Goal: Task Accomplishment & Management: Use online tool/utility

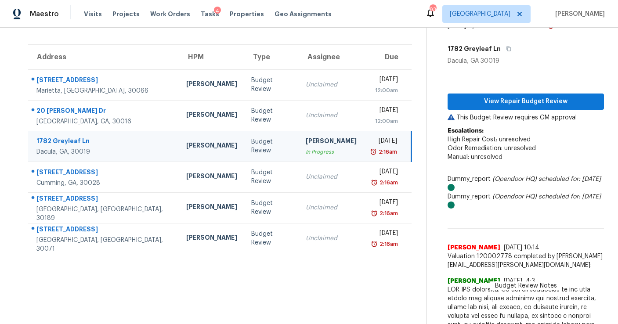
click at [299, 96] on td "Unclaimed" at bounding box center [331, 84] width 65 height 31
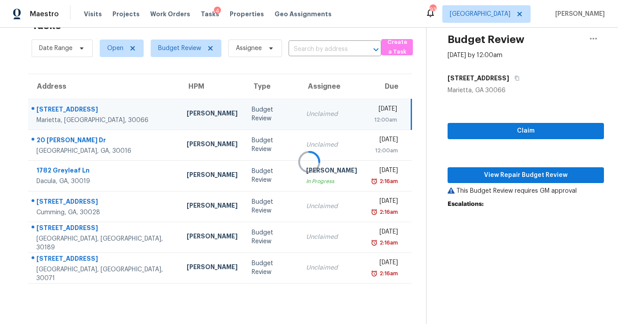
scroll to position [28, 0]
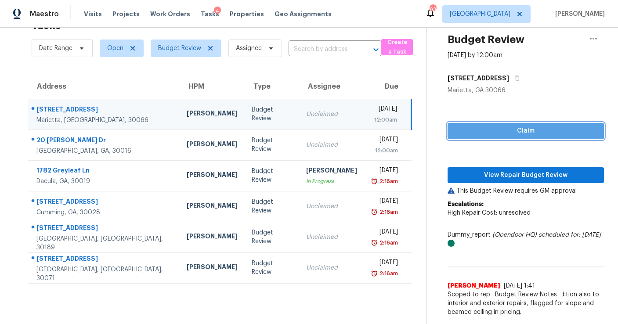
click at [508, 126] on span "Claim" at bounding box center [526, 131] width 142 height 11
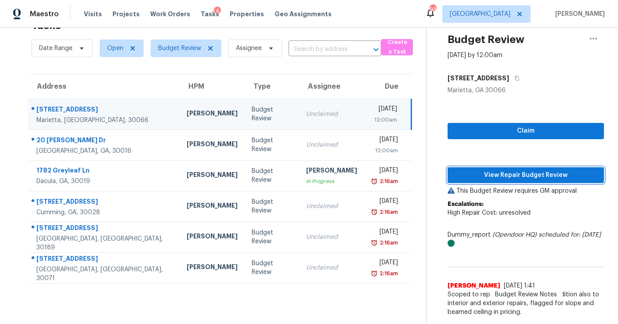
click at [495, 175] on span "View Repair Budget Review" at bounding box center [526, 175] width 142 height 11
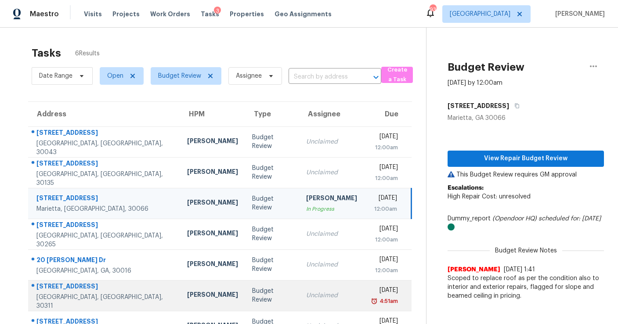
scroll to position [117, 0]
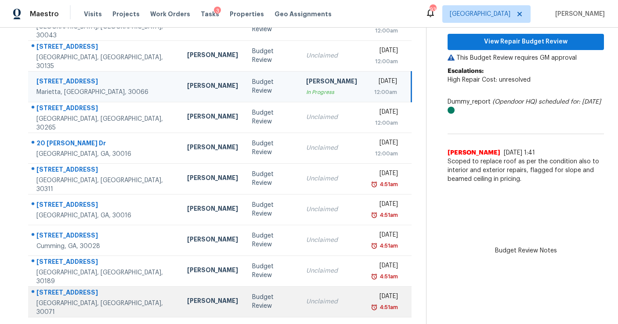
click at [299, 291] on td "Unclaimed" at bounding box center [331, 302] width 65 height 31
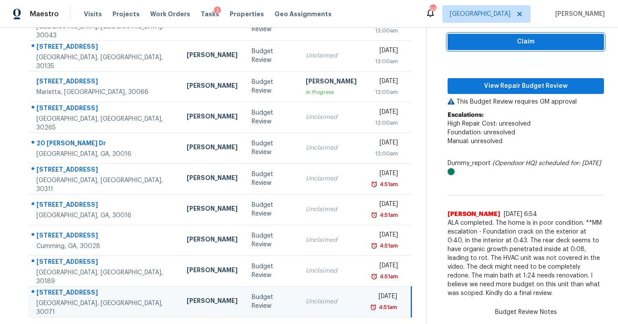
click at [496, 40] on span "Claim" at bounding box center [526, 41] width 142 height 11
click at [499, 77] on div "Claim View Repair Budget Review This Budget Review requires GM approval Escalat…" at bounding box center [526, 154] width 156 height 297
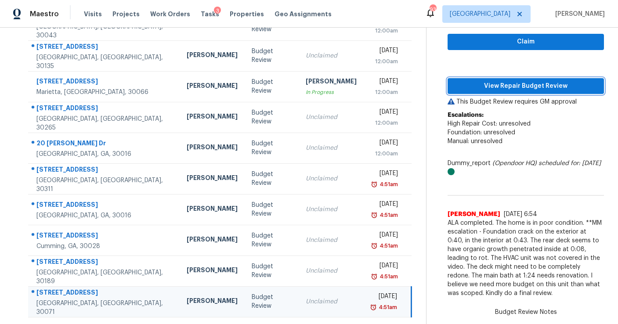
click at [498, 84] on span "View Repair Budget Review" at bounding box center [526, 86] width 142 height 11
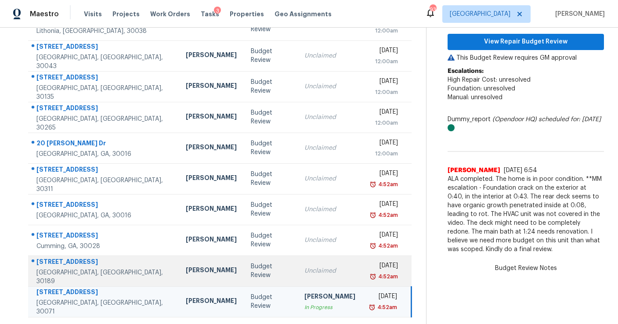
click at [305, 274] on div "Unclaimed" at bounding box center [330, 271] width 51 height 9
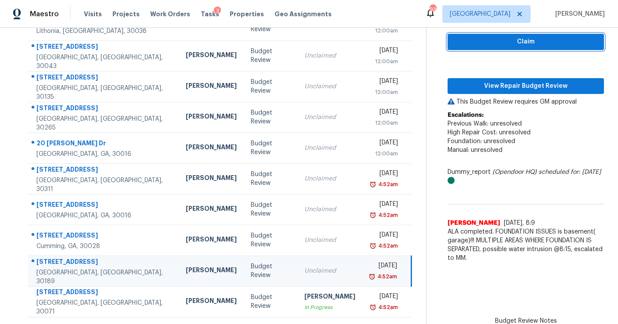
click at [489, 44] on span "Claim" at bounding box center [526, 41] width 142 height 11
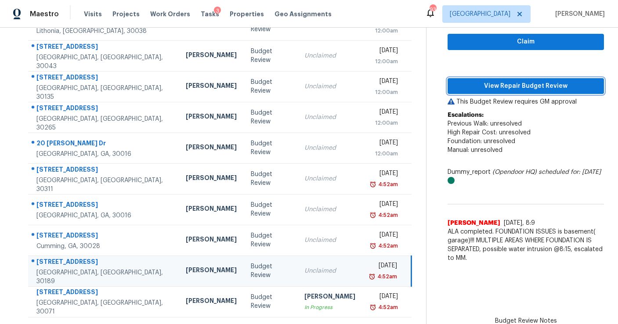
click at [489, 87] on span "View Repair Budget Review" at bounding box center [526, 86] width 142 height 11
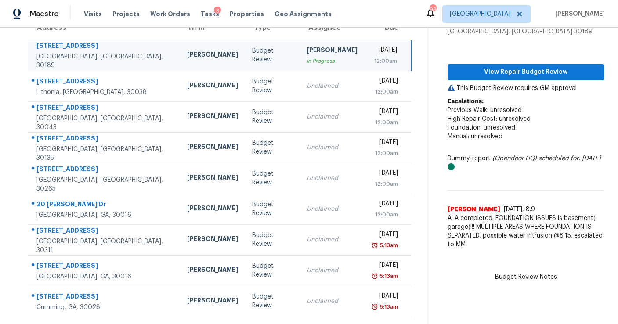
scroll to position [86, 0]
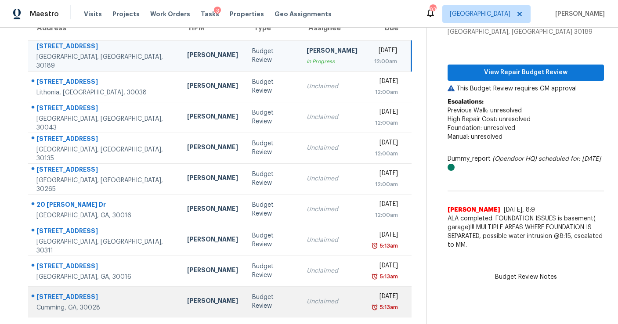
click at [315, 297] on td "Unclaimed" at bounding box center [332, 302] width 65 height 31
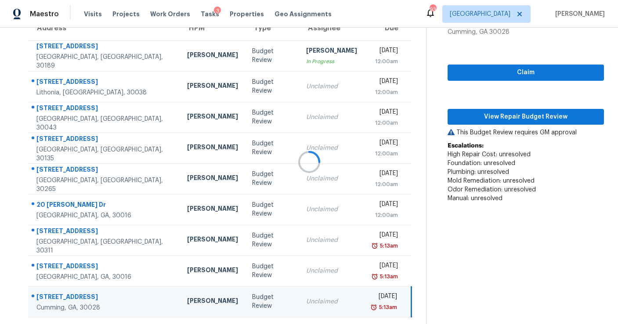
scroll to position [113, 0]
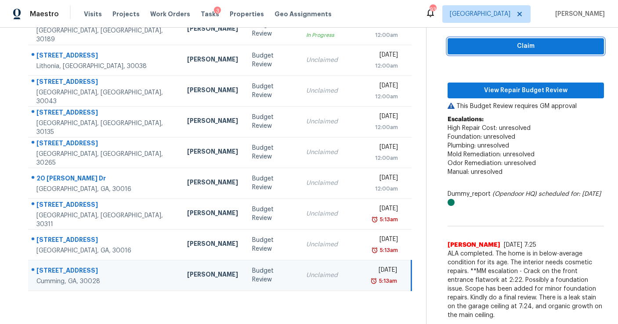
click at [491, 44] on span "Claim" at bounding box center [526, 46] width 142 height 11
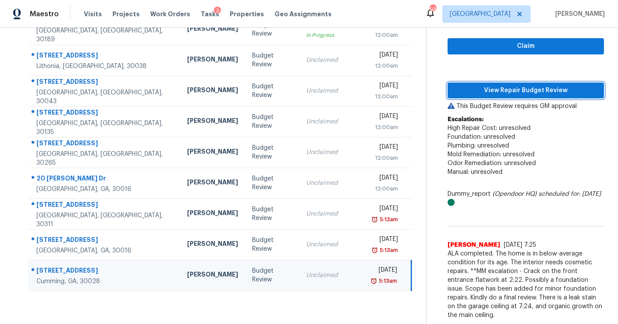
click at [489, 91] on span "View Repair Budget Review" at bounding box center [526, 90] width 142 height 11
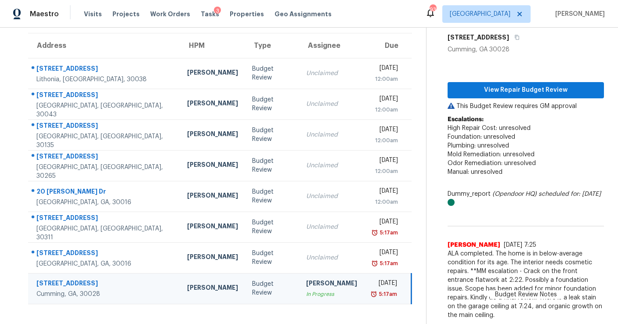
scroll to position [69, 0]
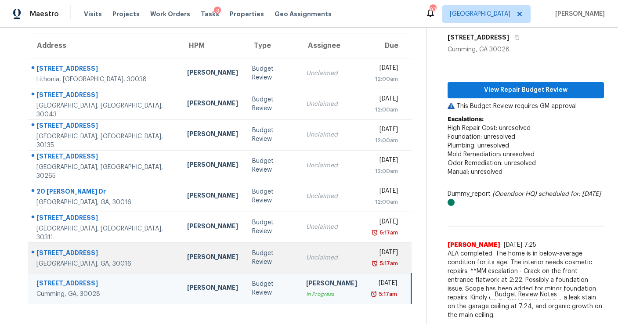
click at [308, 255] on div "Unclaimed" at bounding box center [331, 258] width 51 height 9
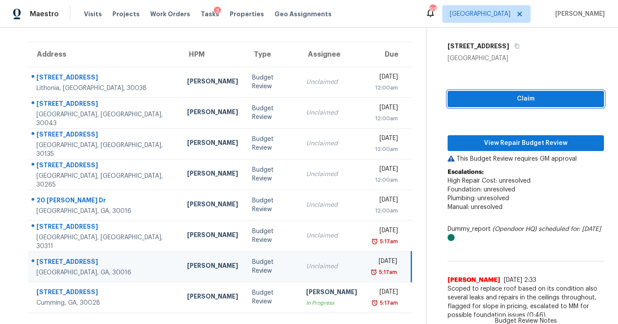
click at [481, 98] on span "Claim" at bounding box center [526, 99] width 142 height 11
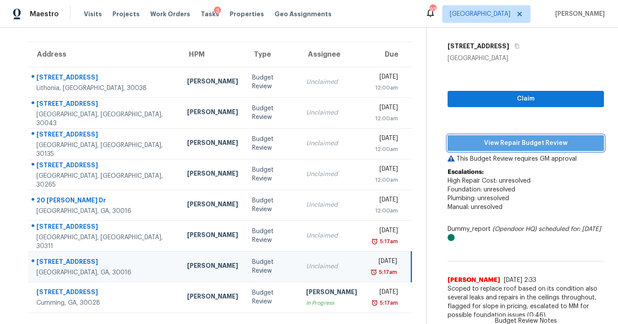
click at [489, 139] on span "View Repair Budget Review" at bounding box center [526, 143] width 142 height 11
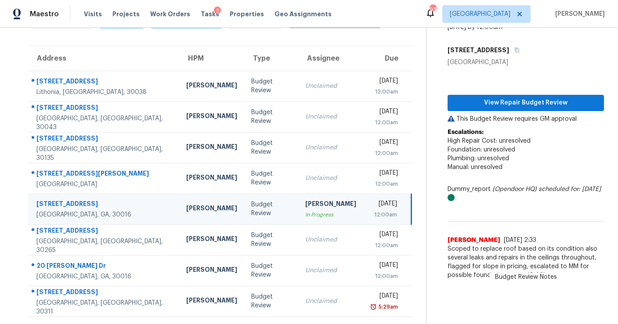
scroll to position [55, 0]
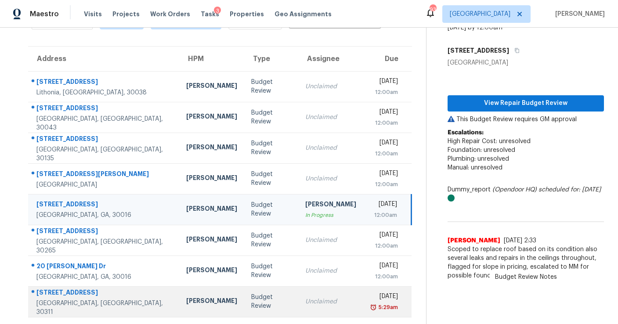
click at [364, 297] on td "[DATE] 5:29am" at bounding box center [388, 302] width 48 height 31
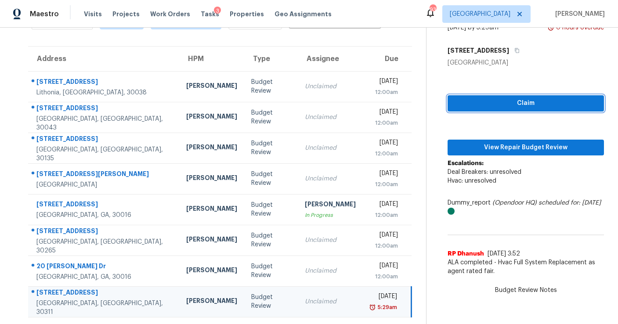
click at [502, 98] on span "Claim" at bounding box center [526, 103] width 142 height 11
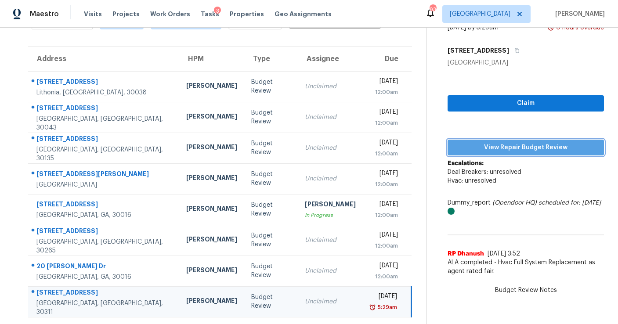
click at [493, 150] on span "View Repair Budget Review" at bounding box center [526, 147] width 142 height 11
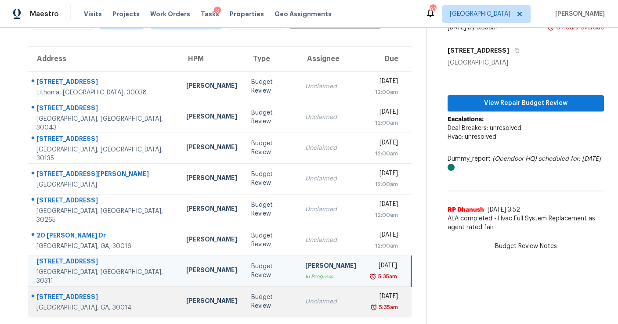
click at [298, 292] on td "Unclaimed" at bounding box center [330, 302] width 65 height 31
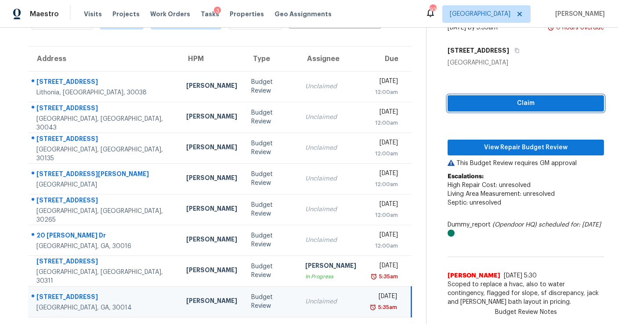
click at [493, 105] on span "Claim" at bounding box center [526, 103] width 142 height 11
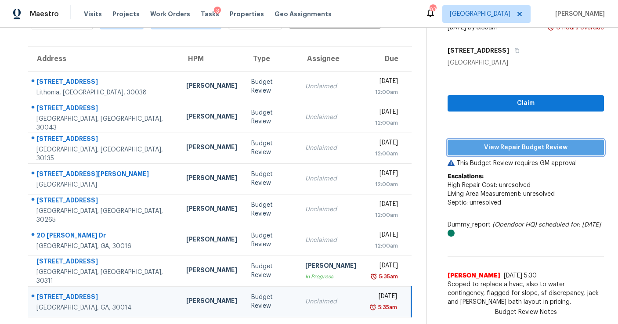
click at [495, 141] on button "View Repair Budget Review" at bounding box center [526, 148] width 156 height 16
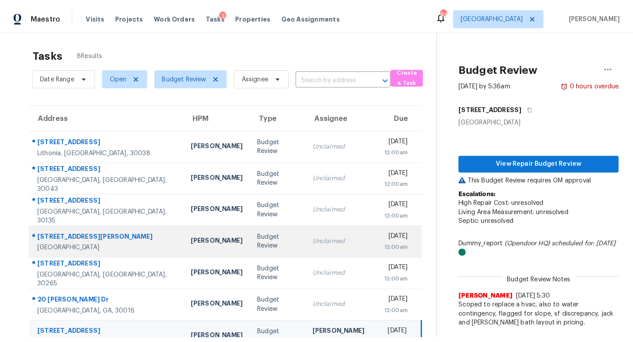
scroll to position [28, 0]
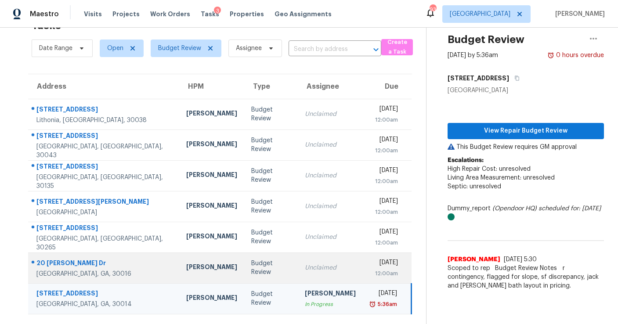
click at [305, 269] on div "Unclaimed" at bounding box center [330, 268] width 51 height 9
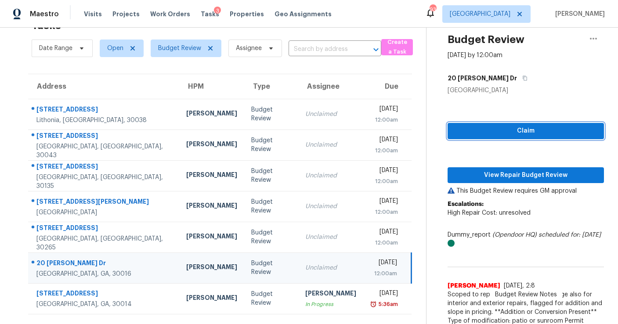
click at [488, 129] on span "Claim" at bounding box center [526, 131] width 142 height 11
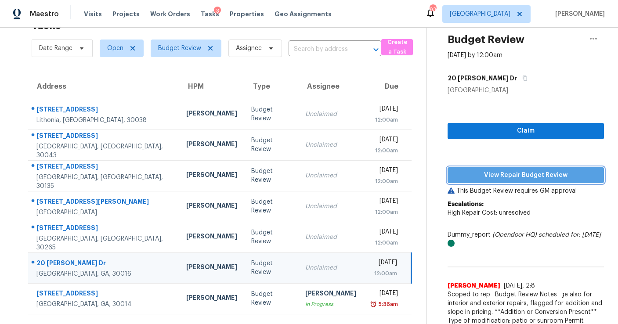
click at [485, 171] on span "View Repair Budget Review" at bounding box center [526, 175] width 142 height 11
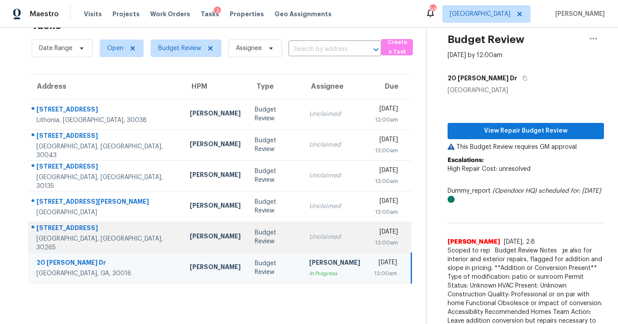
click at [310, 232] on td "Unclaimed" at bounding box center [334, 237] width 65 height 31
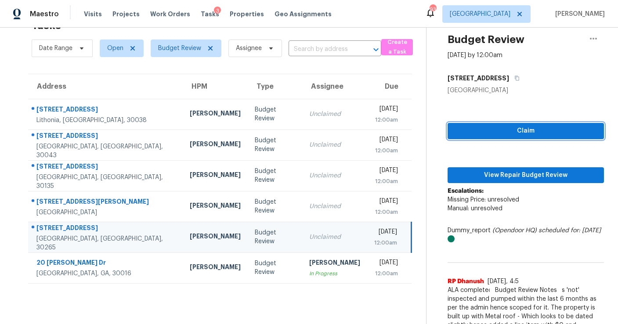
click at [460, 135] on span "Claim" at bounding box center [526, 131] width 142 height 11
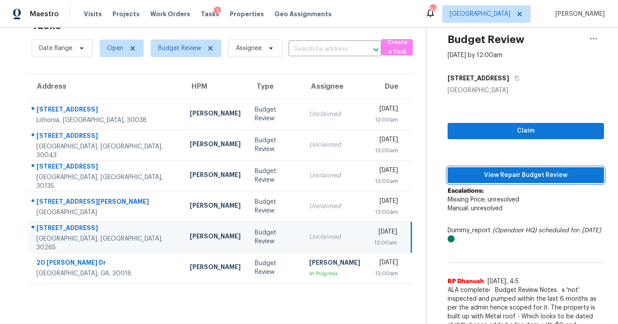
click at [488, 175] on span "View Repair Budget Review" at bounding box center [526, 175] width 142 height 11
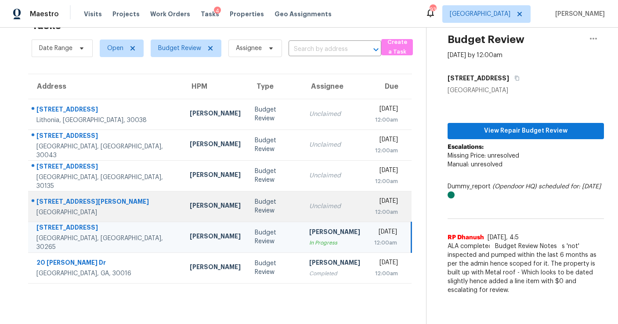
click at [312, 207] on div "Unclaimed" at bounding box center [334, 206] width 51 height 9
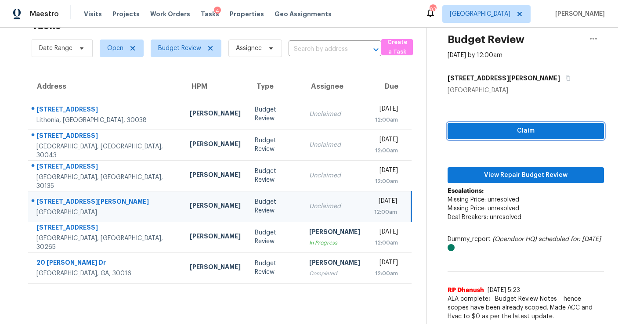
click at [462, 137] on button "Claim" at bounding box center [526, 131] width 156 height 16
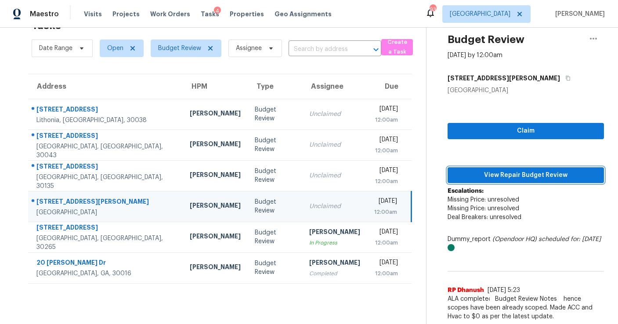
click at [463, 173] on span "View Repair Budget Review" at bounding box center [526, 175] width 142 height 11
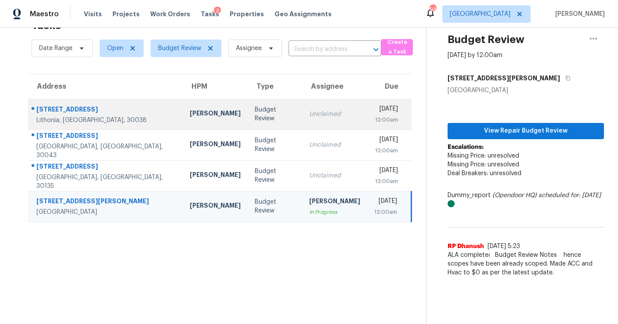
click at [309, 116] on div "Unclaimed" at bounding box center [334, 114] width 51 height 9
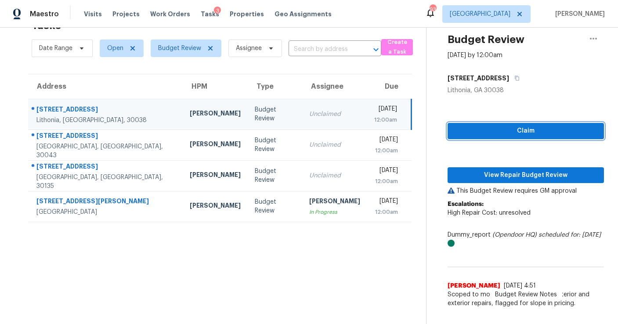
click at [467, 131] on span "Claim" at bounding box center [526, 131] width 142 height 11
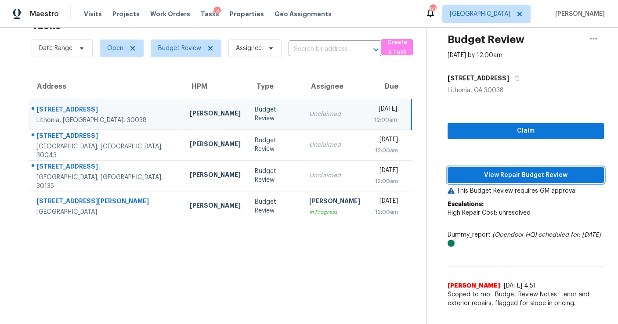
click at [461, 175] on span "View Repair Budget Review" at bounding box center [526, 175] width 142 height 11
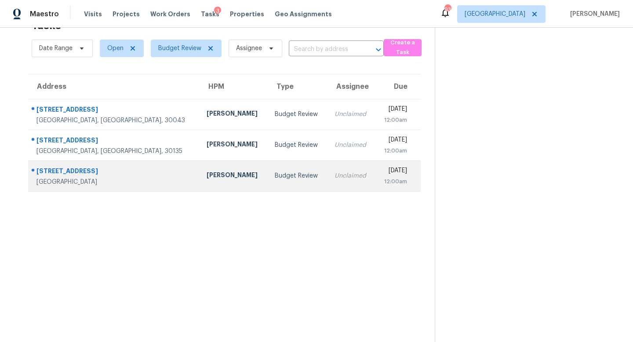
click at [275, 177] on div "Budget Review" at bounding box center [298, 175] width 46 height 9
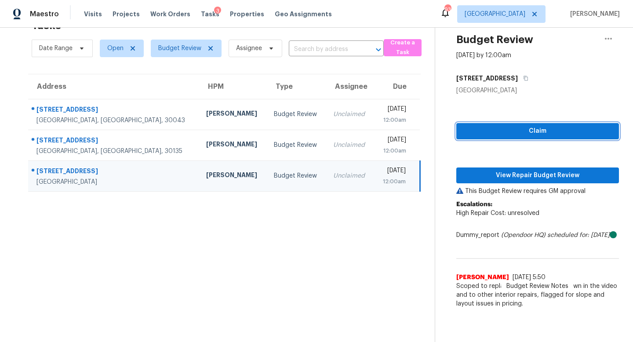
click at [506, 135] on span "Claim" at bounding box center [537, 131] width 149 height 11
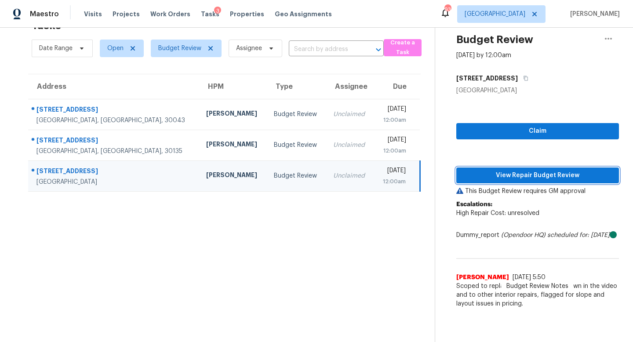
click at [508, 178] on span "View Repair Budget Review" at bounding box center [537, 175] width 149 height 11
